Goal: Transaction & Acquisition: Purchase product/service

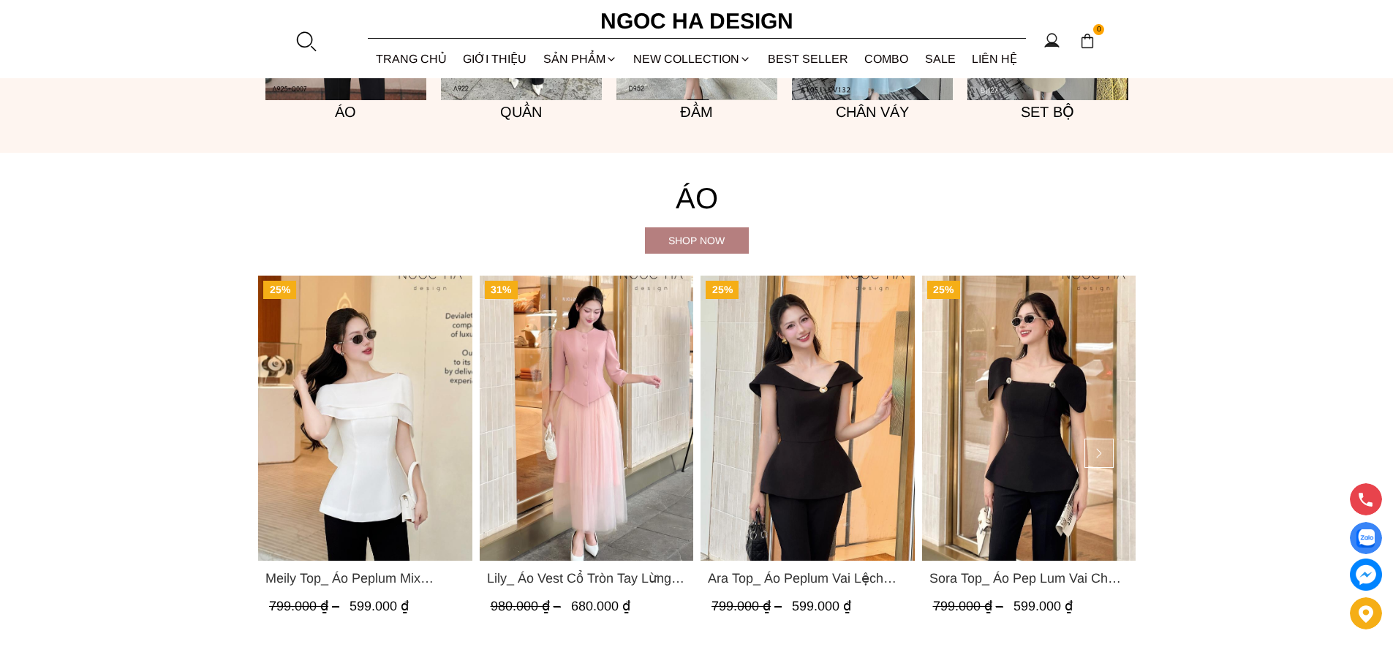
scroll to position [1536, 0]
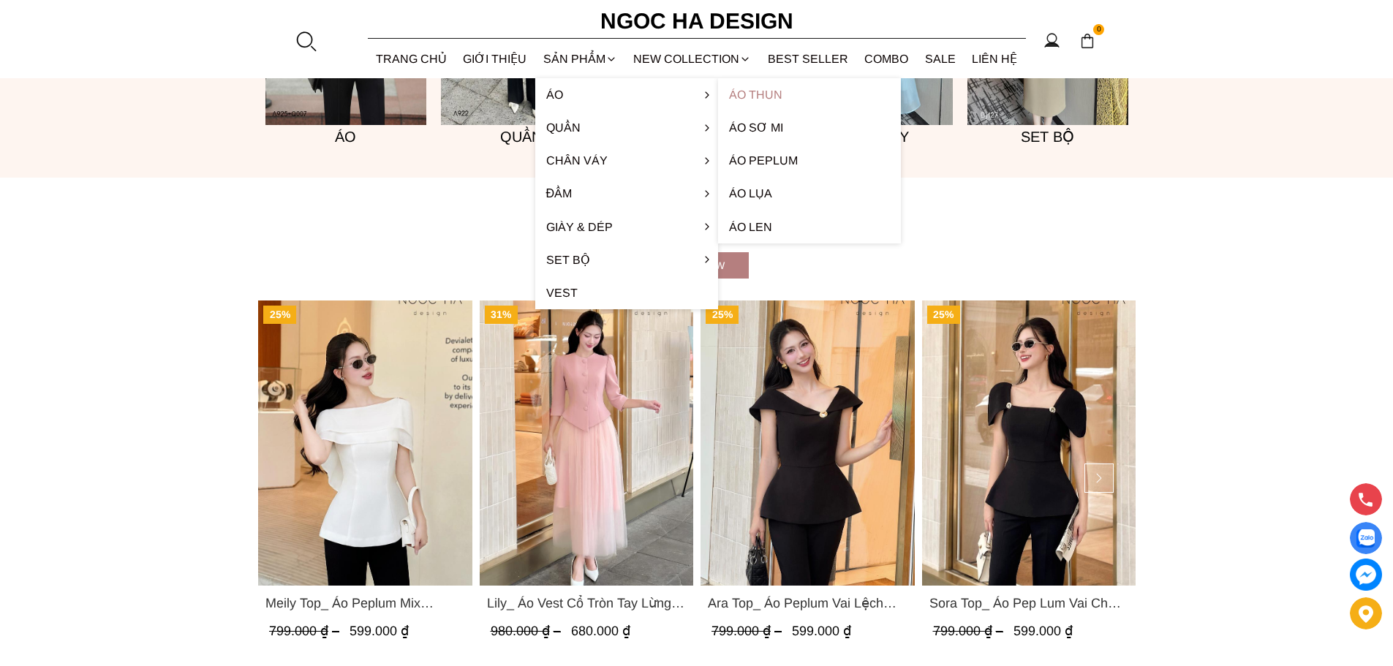
click at [754, 94] on link "Áo thun" at bounding box center [809, 94] width 183 height 33
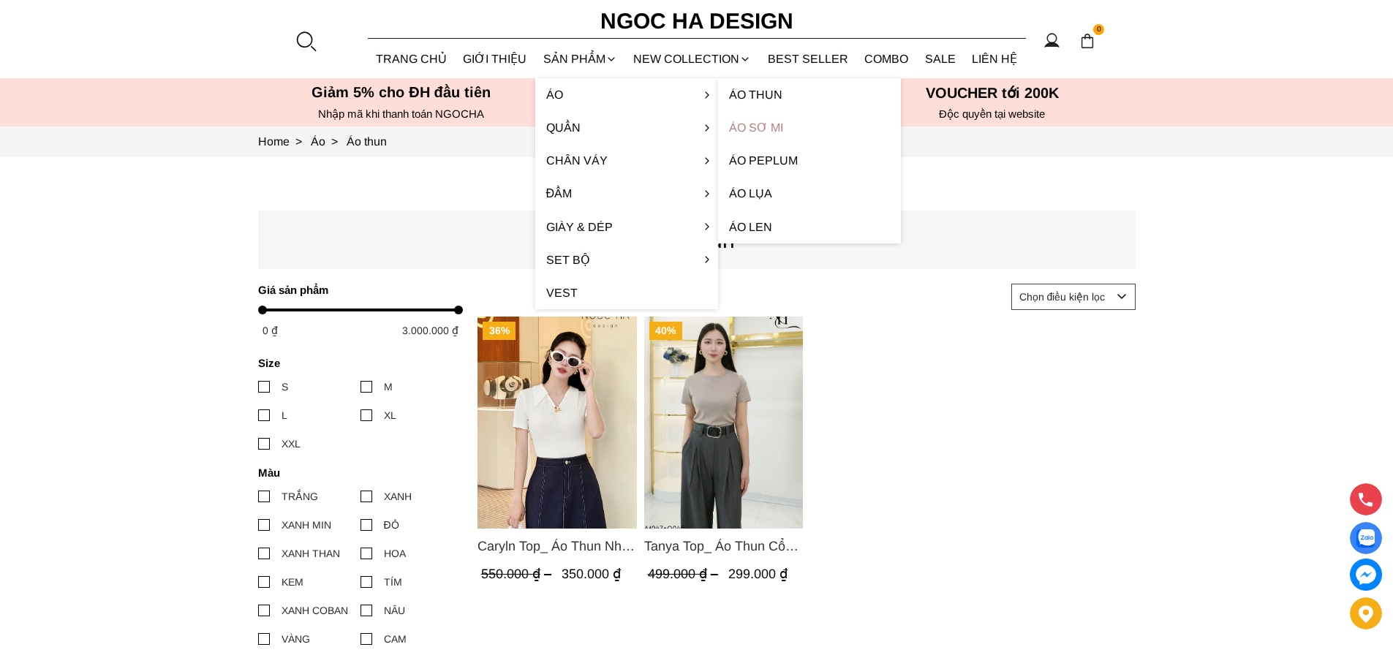
click at [761, 131] on link "Áo sơ mi" at bounding box center [809, 127] width 183 height 33
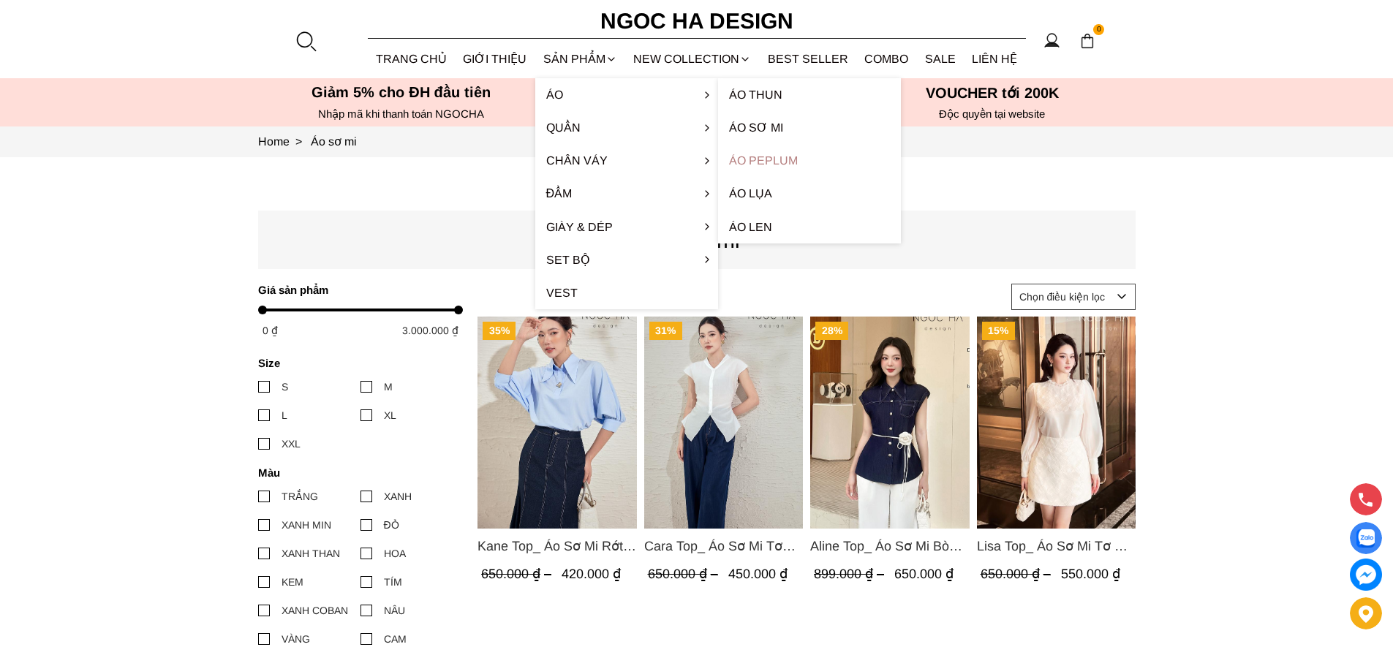
click at [761, 154] on link "Áo Peplum" at bounding box center [809, 160] width 183 height 33
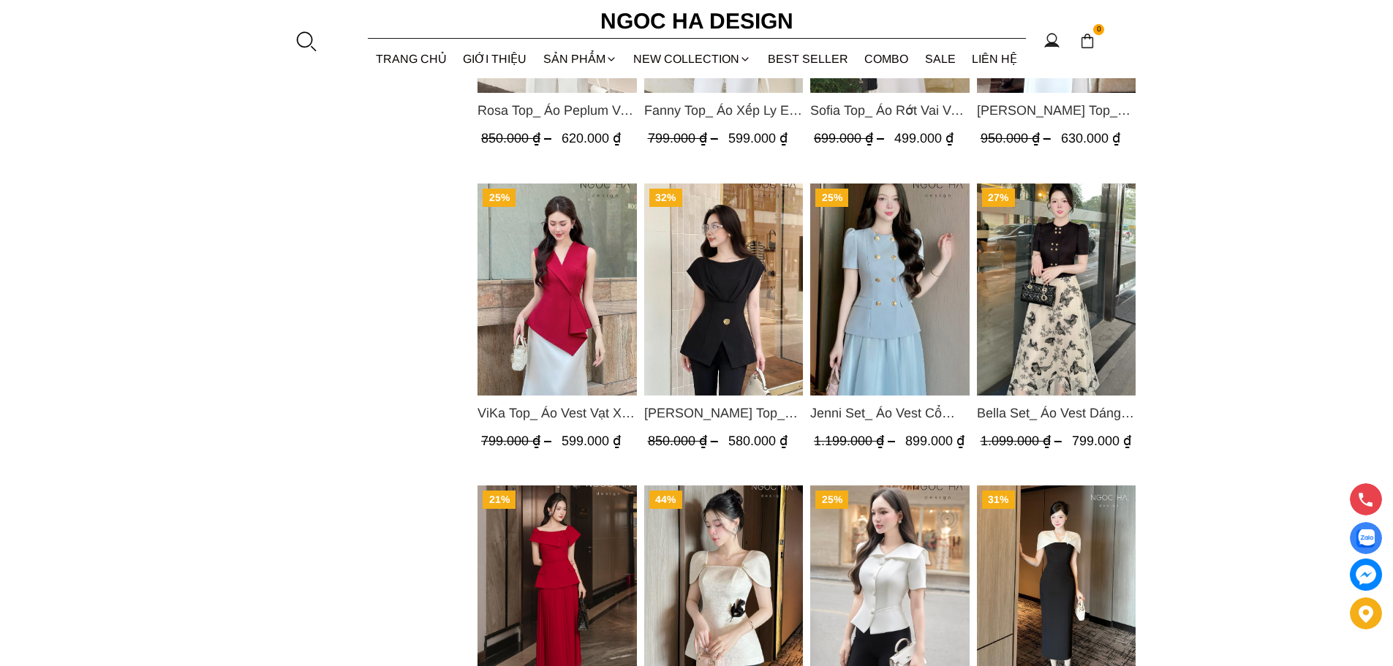
scroll to position [1682, 0]
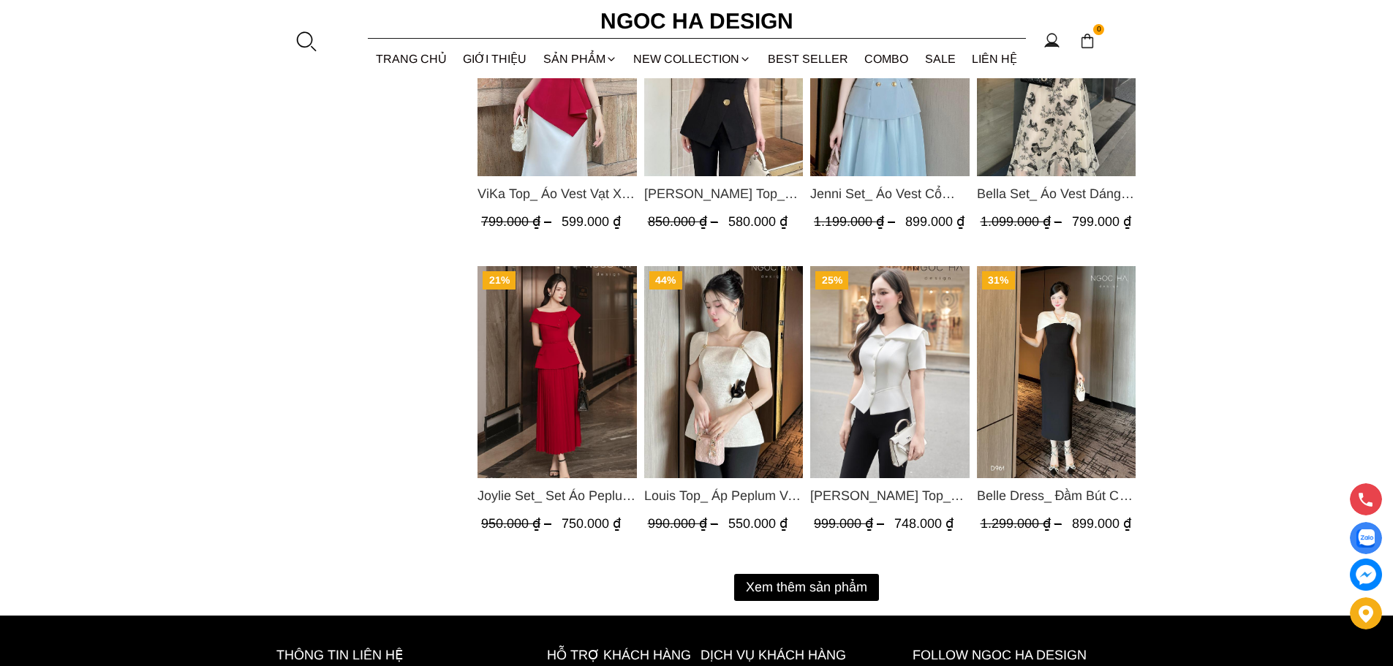
click at [728, 402] on img "Product image - Louis Top_ Áp Peplum Vai Chờm Cài Hoa Đen A937" at bounding box center [723, 372] width 159 height 212
click at [818, 584] on button "Xem thêm sản phẩm" at bounding box center [806, 587] width 145 height 27
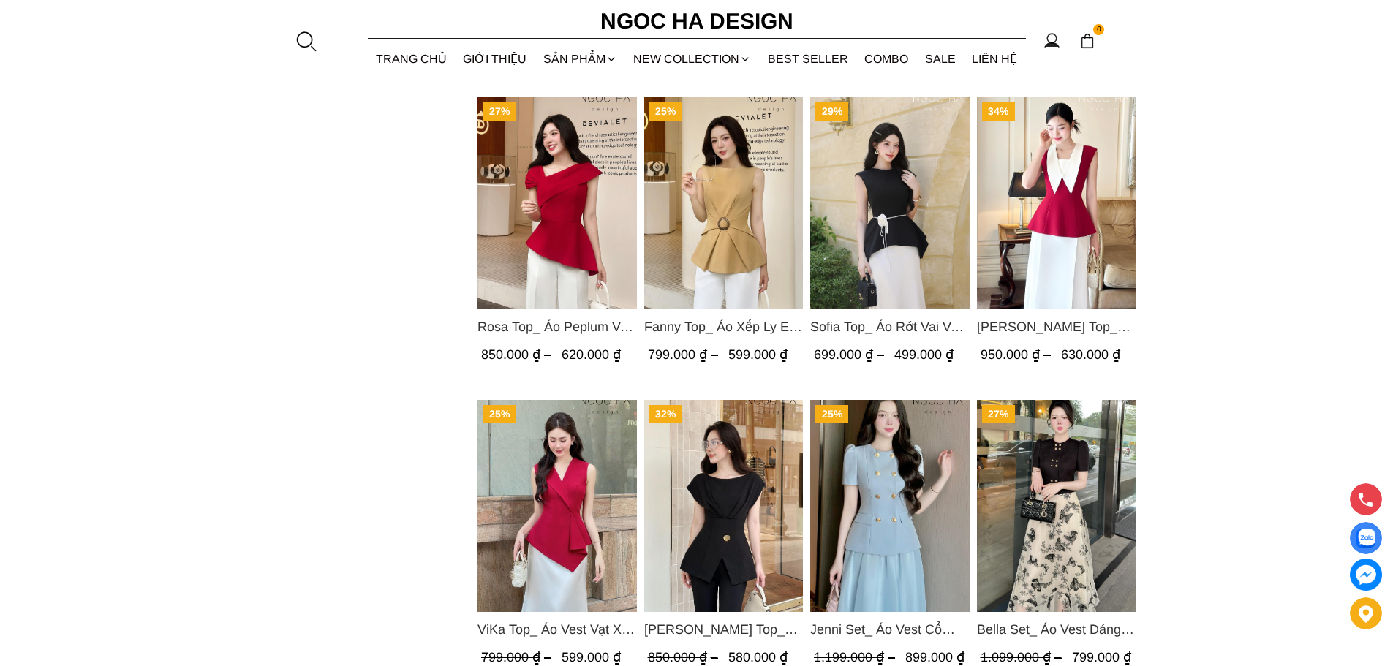
scroll to position [949, 0]
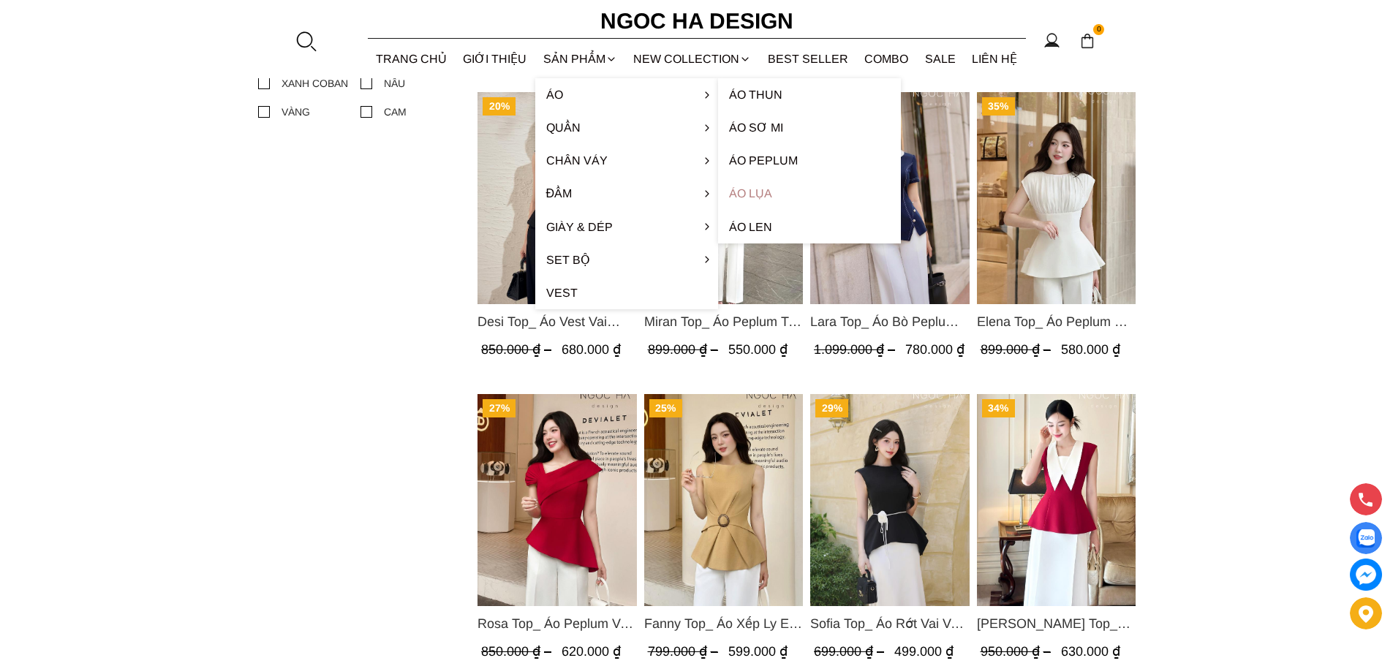
click at [759, 189] on link "Áo lụa" at bounding box center [809, 193] width 183 height 33
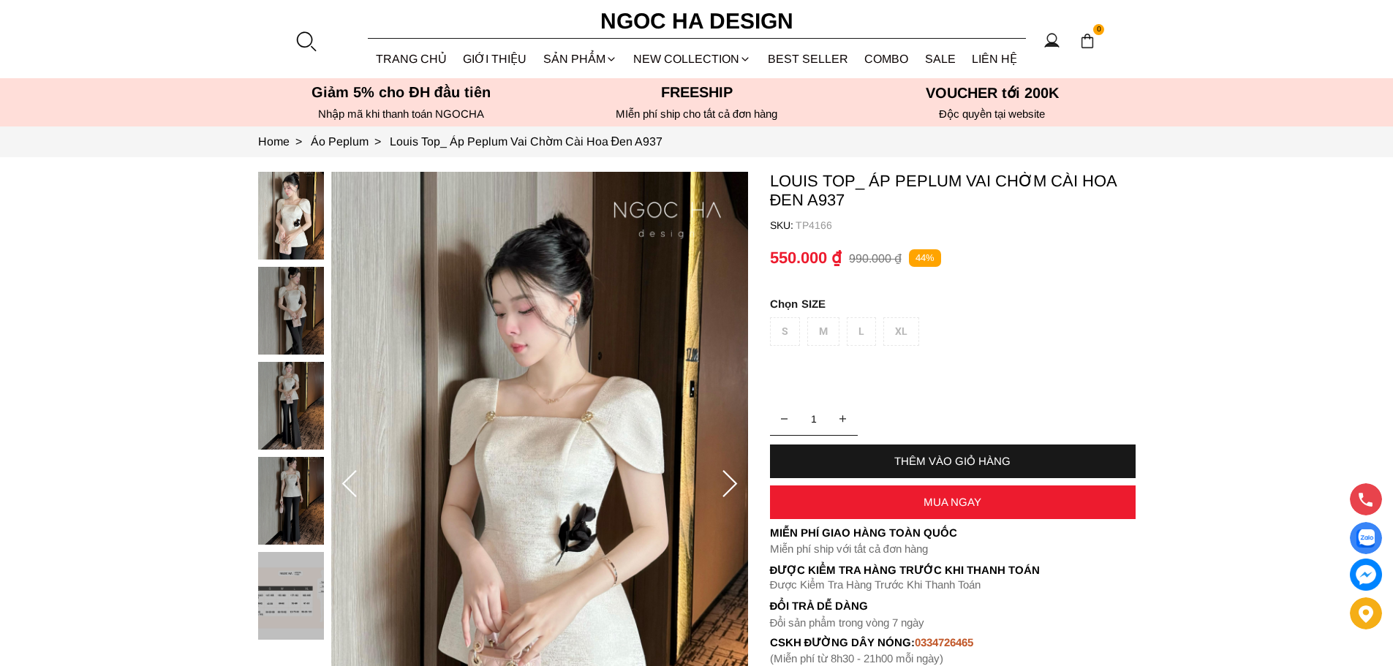
click at [900, 328] on div "S M L XL" at bounding box center [953, 335] width 366 height 36
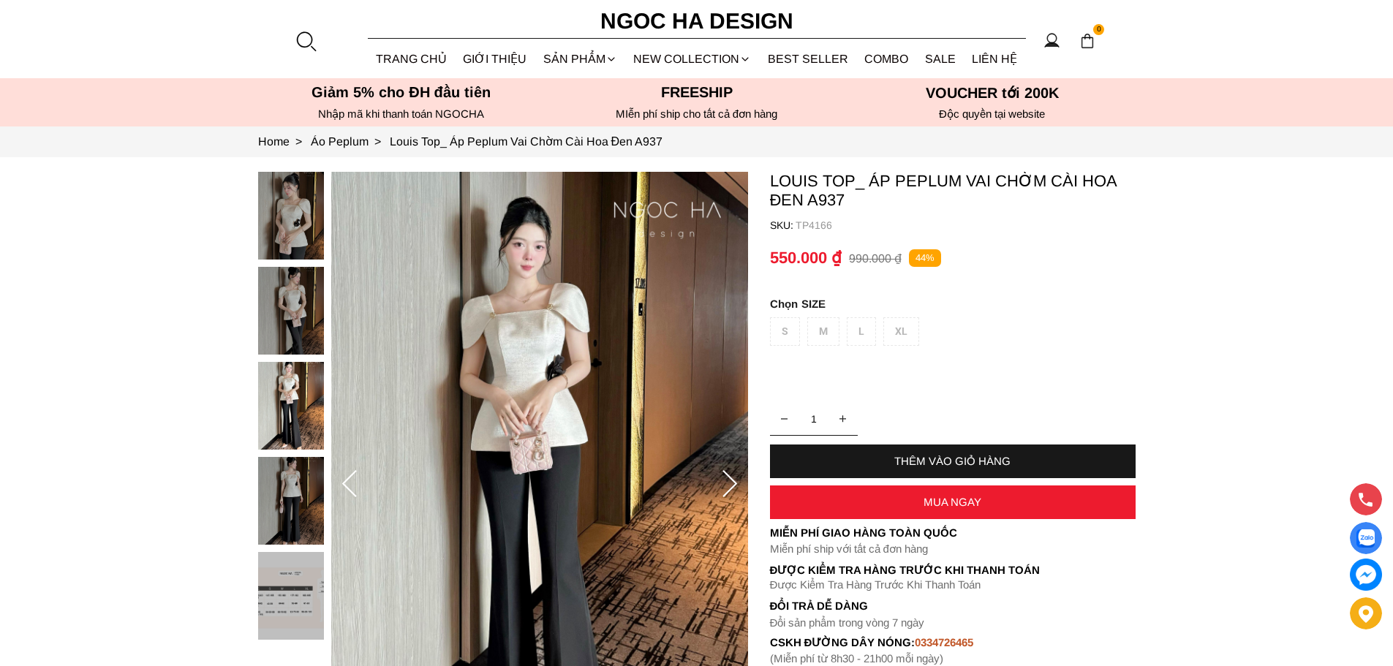
click at [841, 418] on icon "button" at bounding box center [843, 419] width 7 height 10
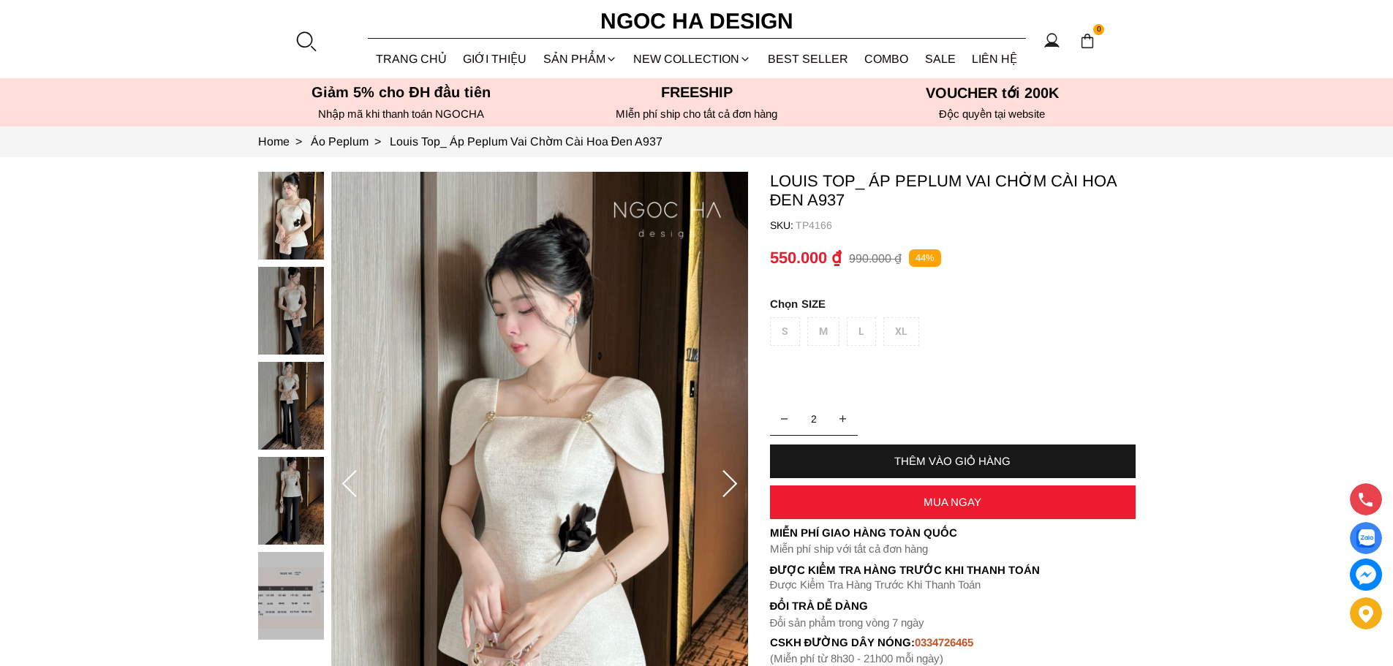
click at [783, 419] on icon "button" at bounding box center [784, 418] width 7 height 1
type input "1"
click at [783, 419] on icon "button" at bounding box center [784, 418] width 7 height 1
click at [826, 449] on div "THÊM VÀO GIỎ HÀNG" at bounding box center [953, 462] width 366 height 34
click at [896, 332] on div "S M L XL" at bounding box center [953, 335] width 366 height 36
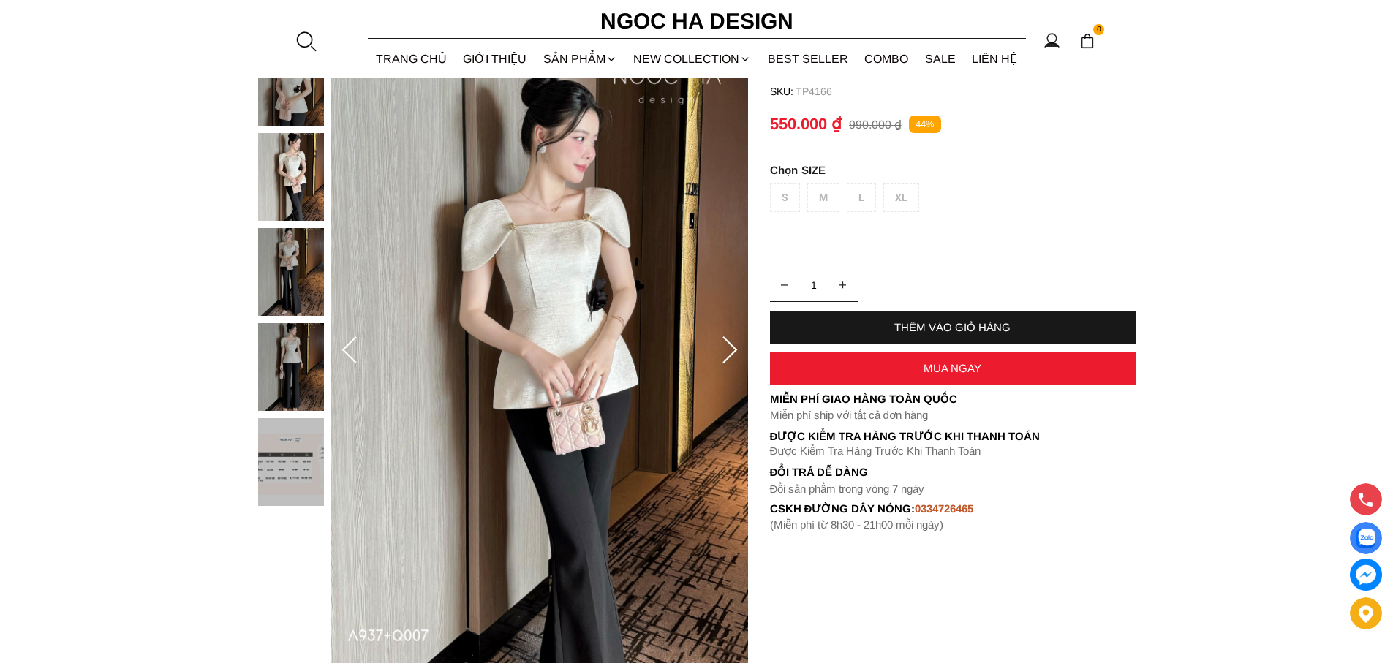
scroll to position [146, 0]
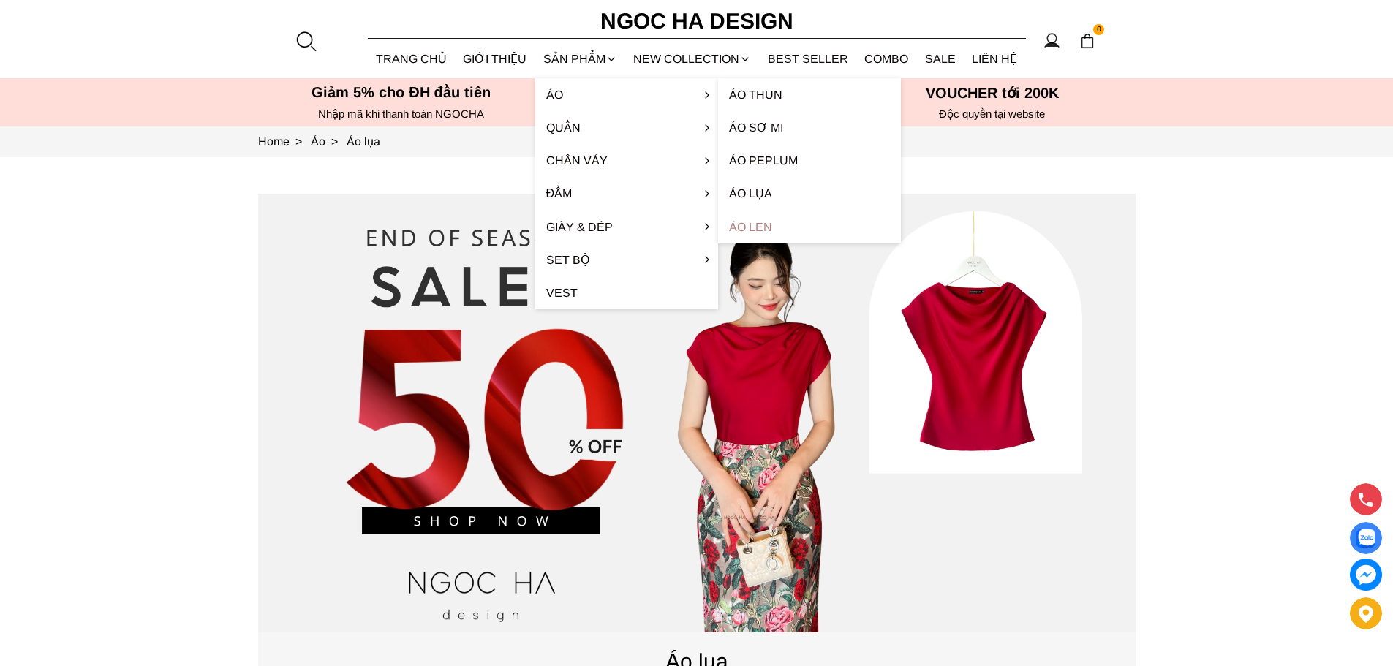
click at [753, 223] on link "Áo len" at bounding box center [809, 227] width 183 height 33
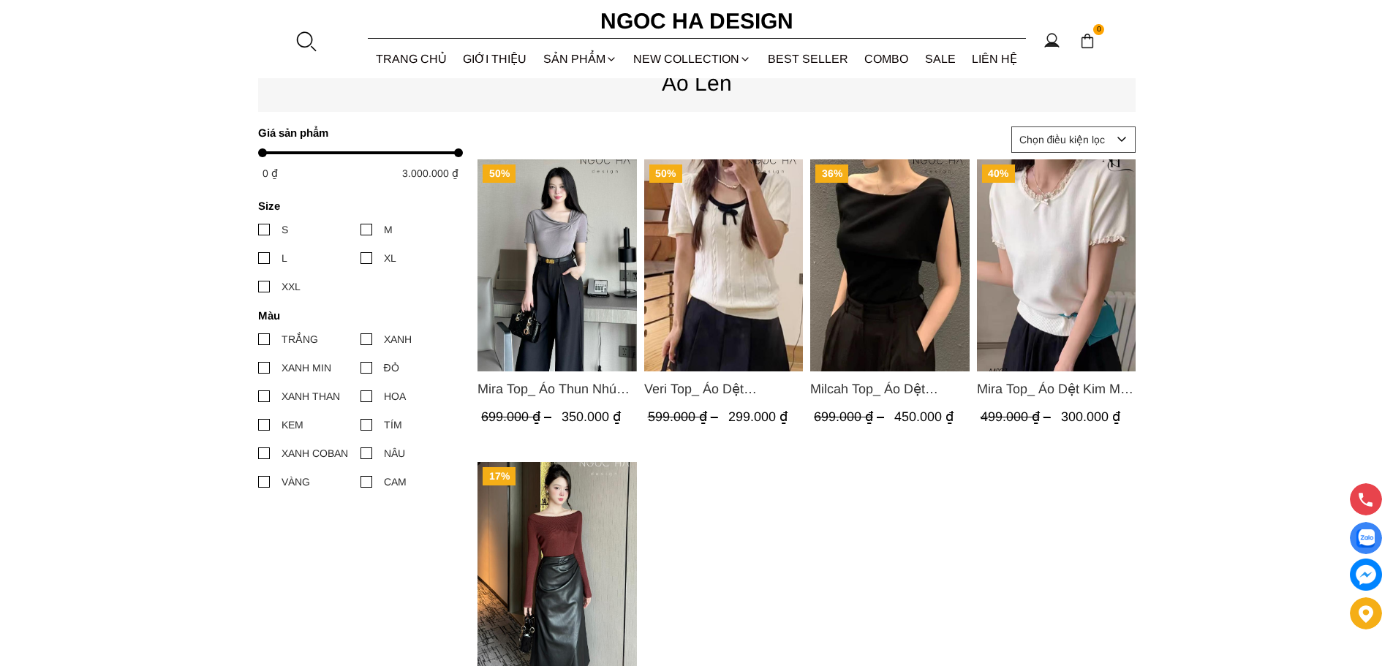
scroll to position [146, 0]
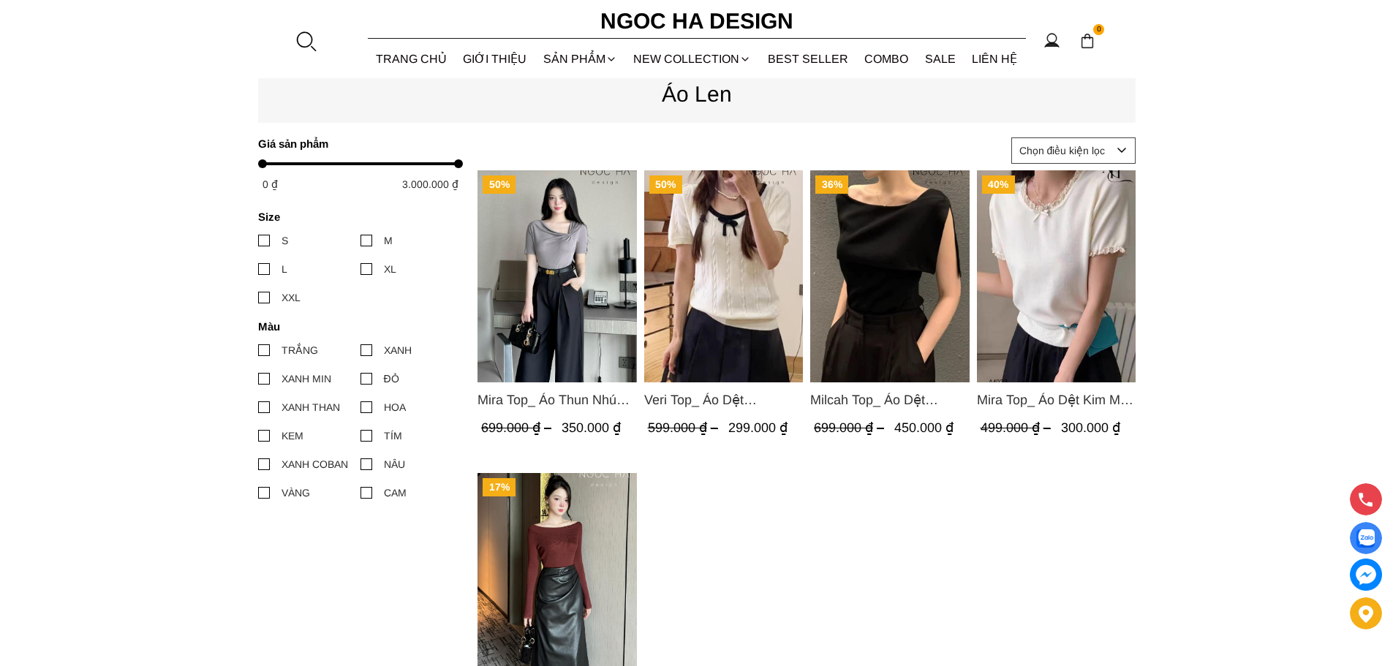
click at [707, 274] on img "Product image - Veri Top_ Áo Dệt Kim Viền Cổ Đính Nơ A1019" at bounding box center [723, 276] width 159 height 212
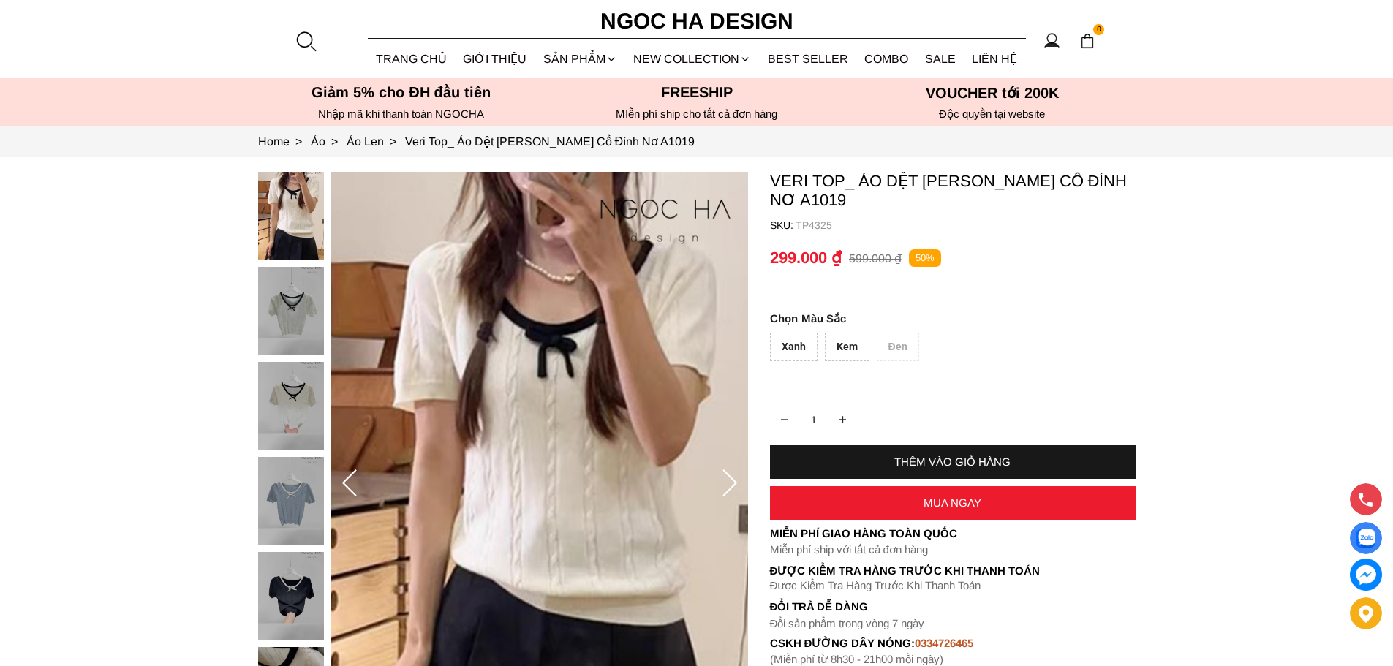
click at [843, 344] on div "Kem" at bounding box center [847, 347] width 45 height 29
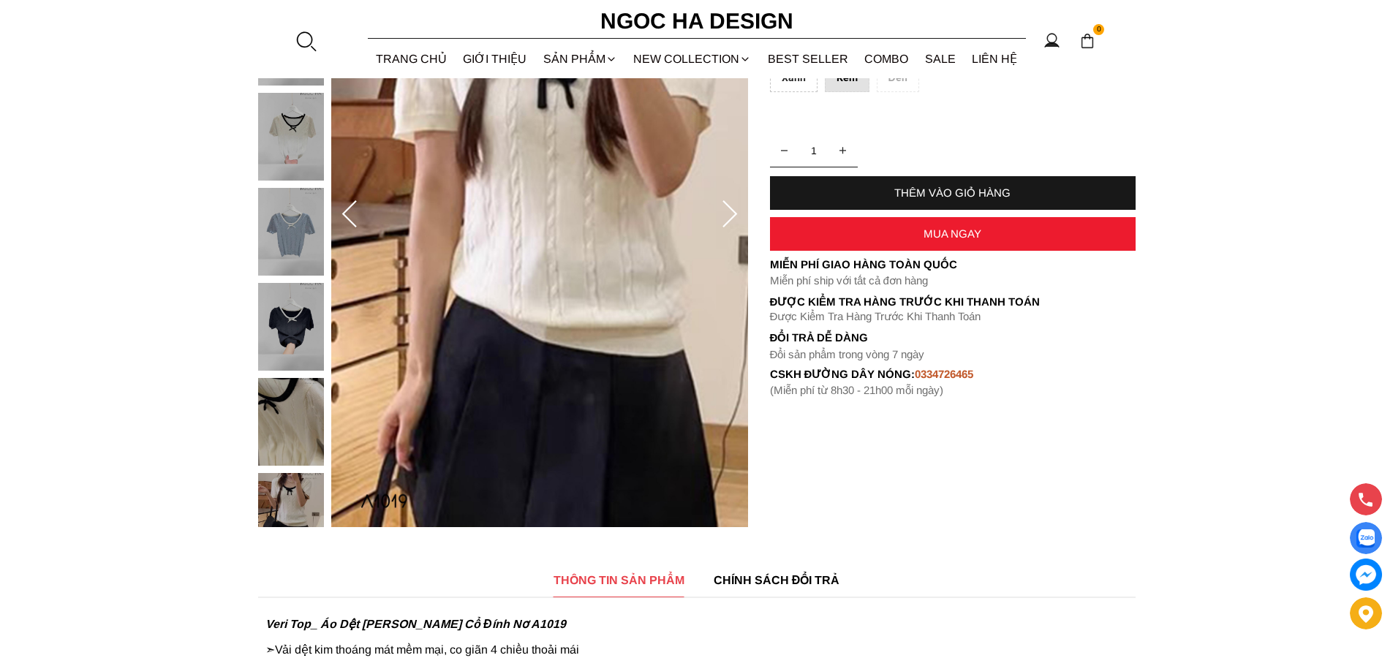
scroll to position [293, 0]
